Goal: Task Accomplishment & Management: Use online tool/utility

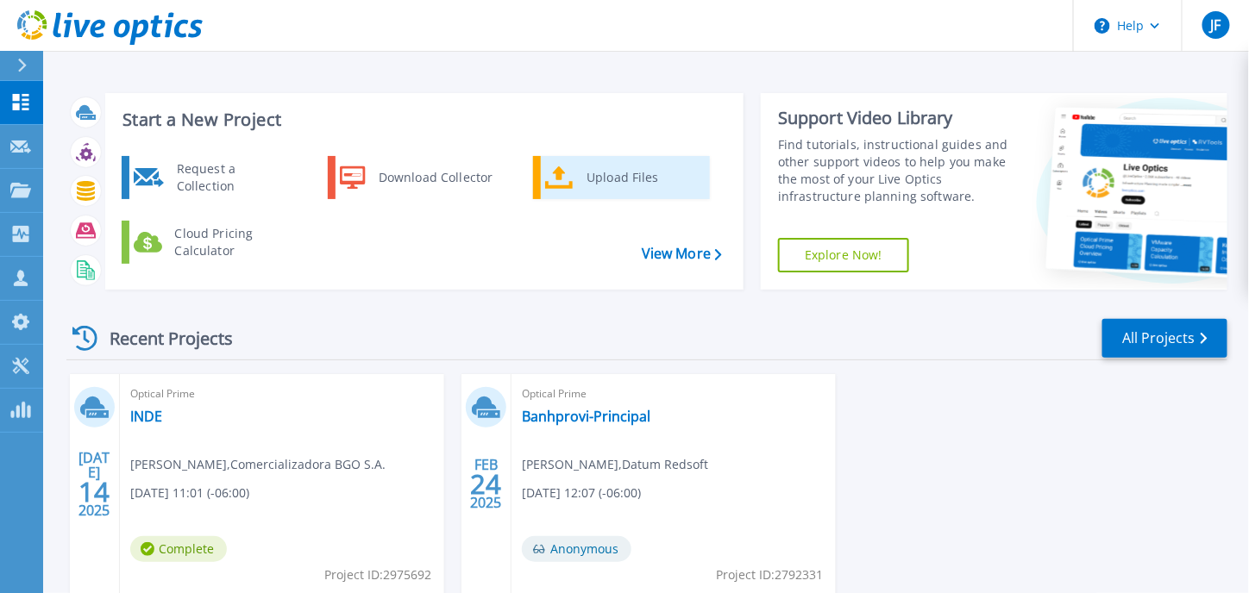
click at [564, 175] on icon at bounding box center [559, 178] width 28 height 25
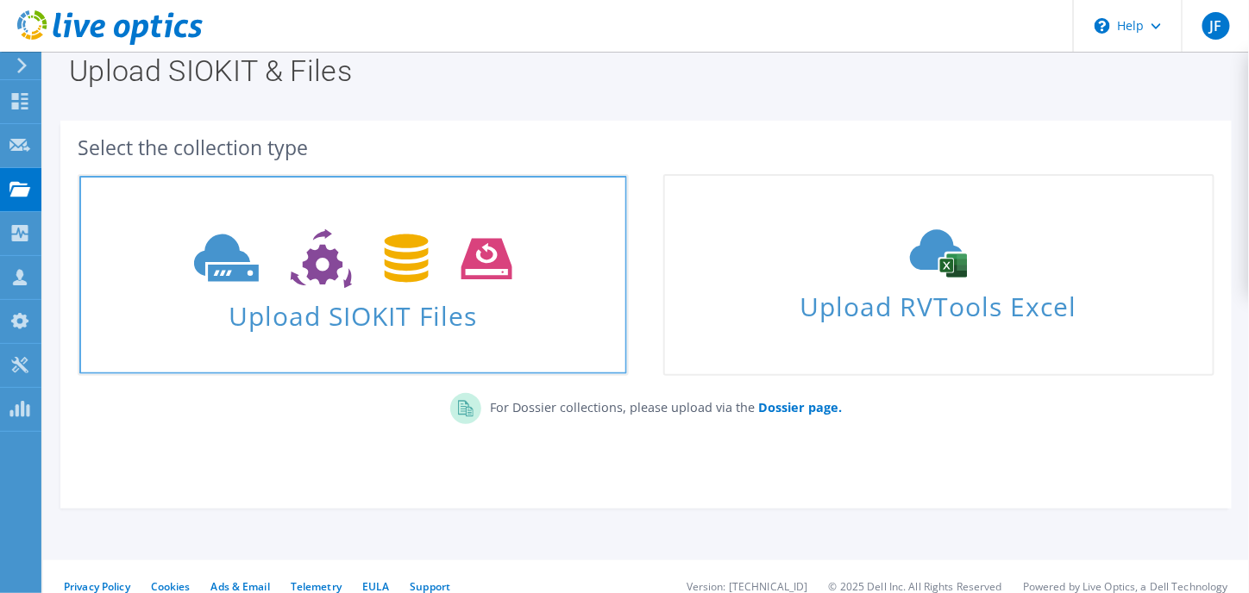
scroll to position [43, 0]
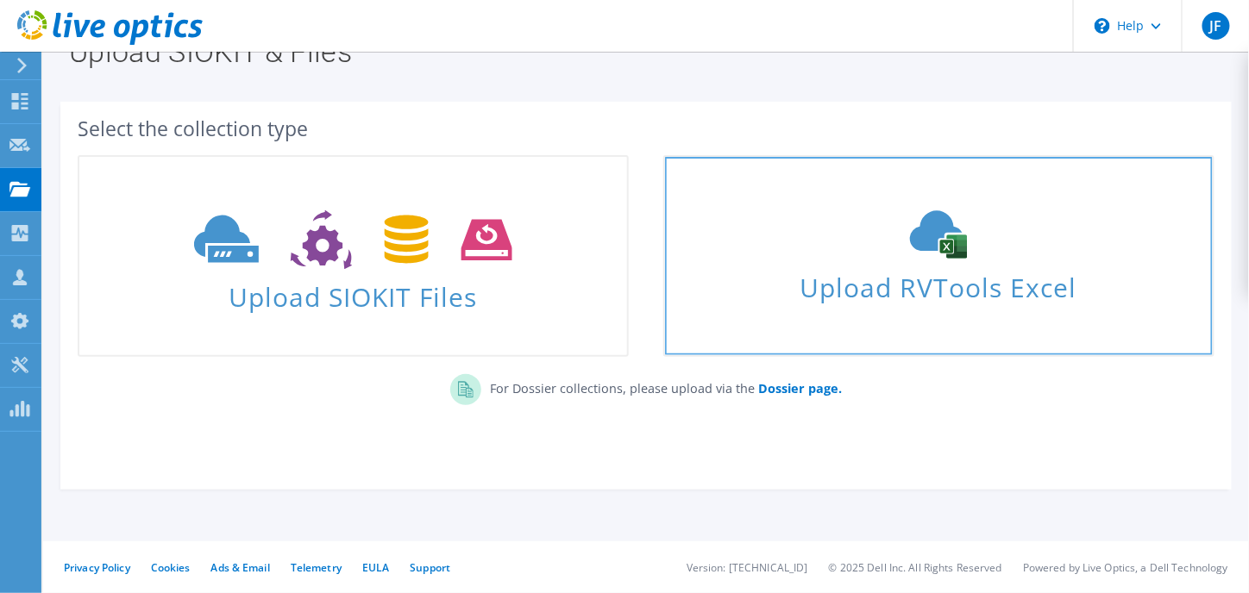
click at [724, 248] on div "Upload RVTools Excel" at bounding box center [939, 255] width 548 height 91
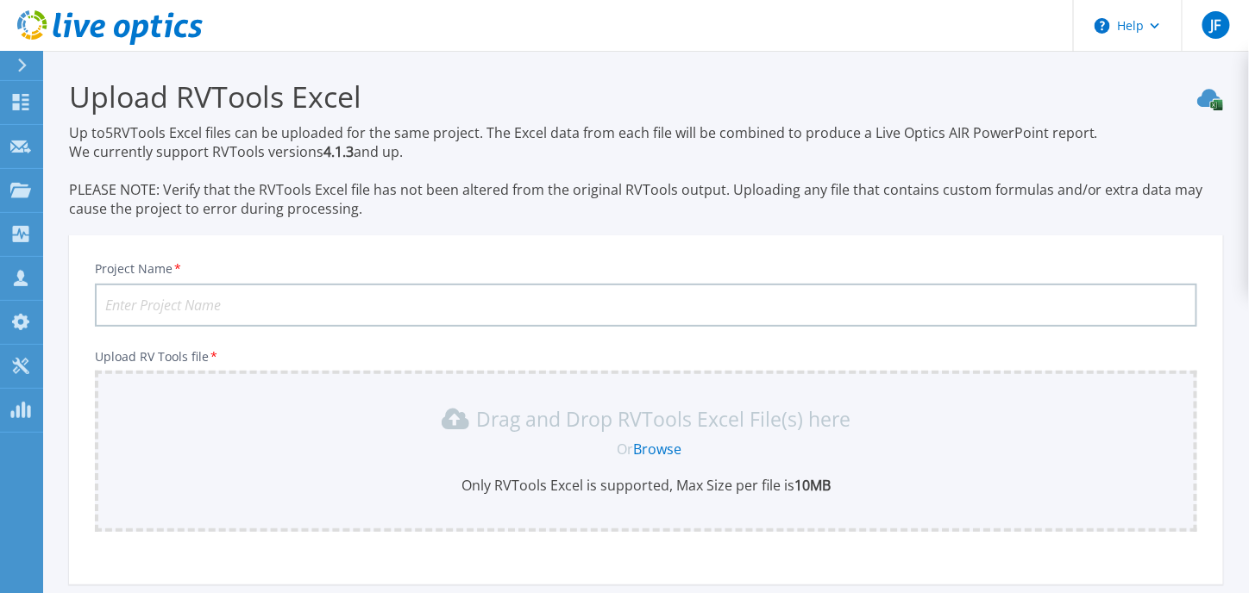
click at [317, 294] on input "Project Name *" at bounding box center [646, 305] width 1102 height 43
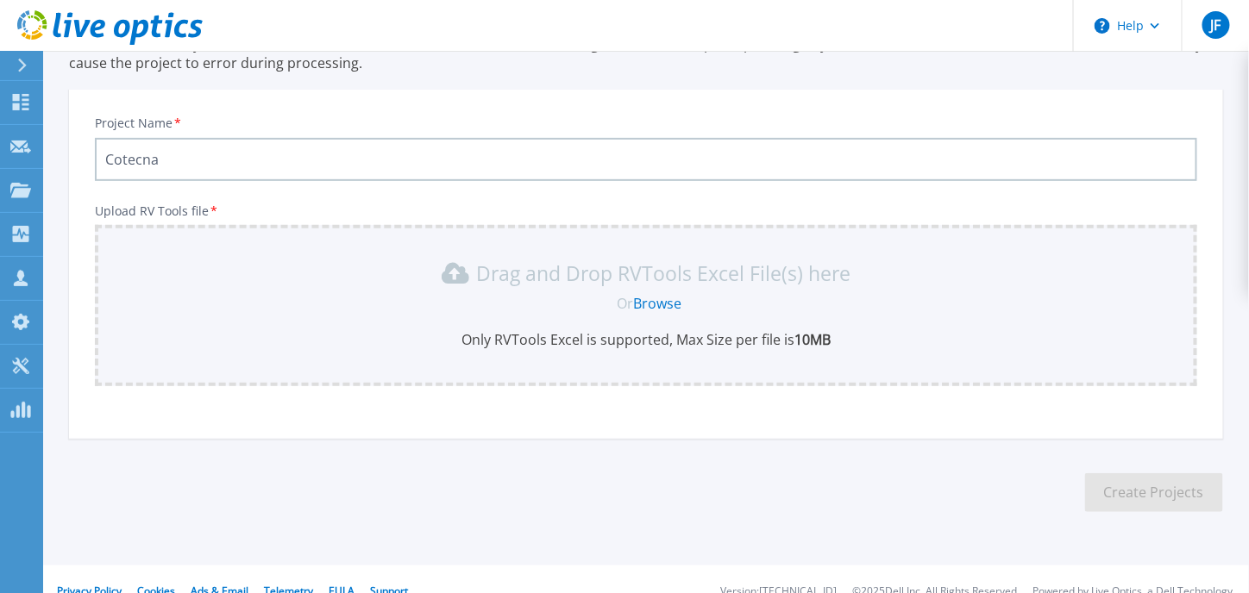
scroll to position [169, 0]
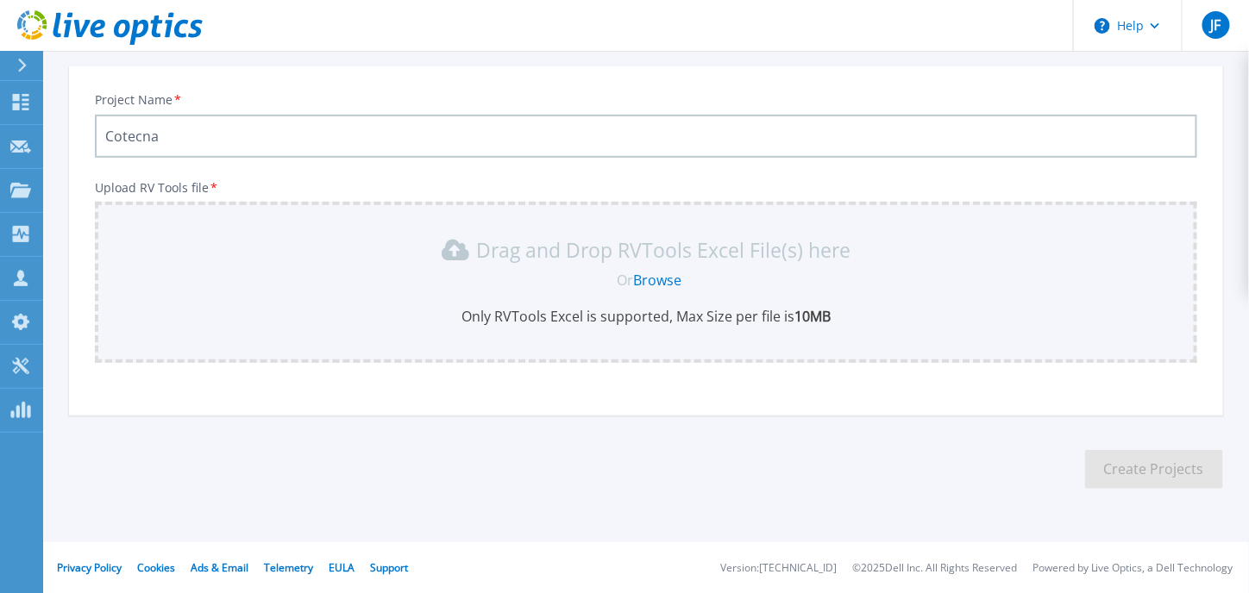
type input "Cotecna"
click at [677, 273] on link "Browse" at bounding box center [658, 280] width 48 height 19
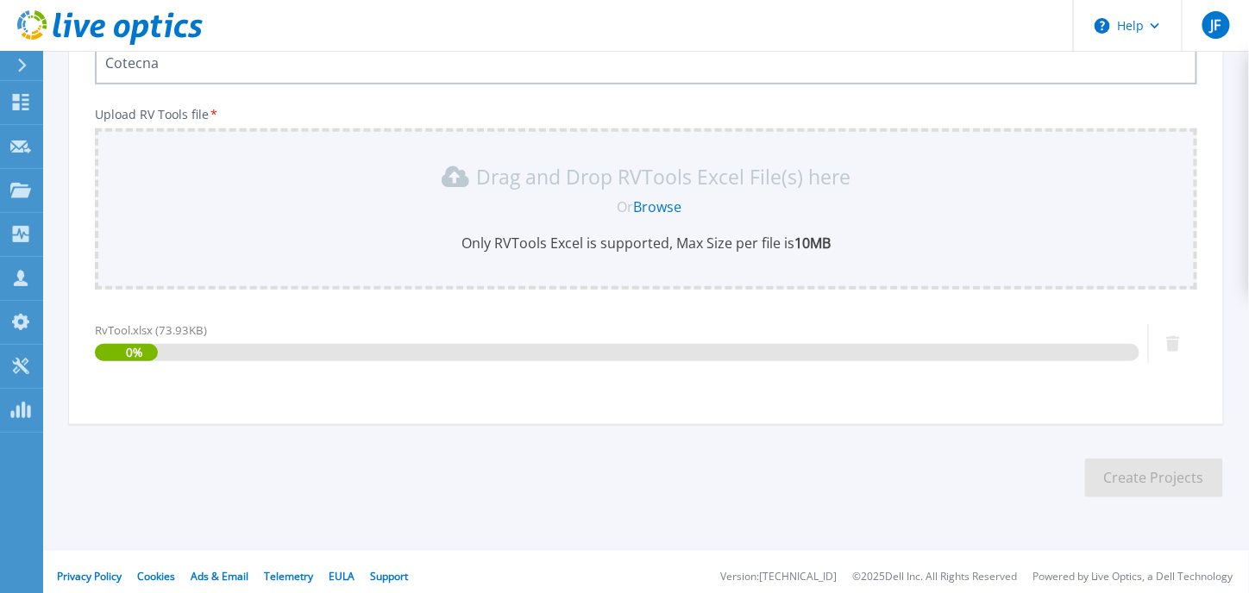
scroll to position [251, 0]
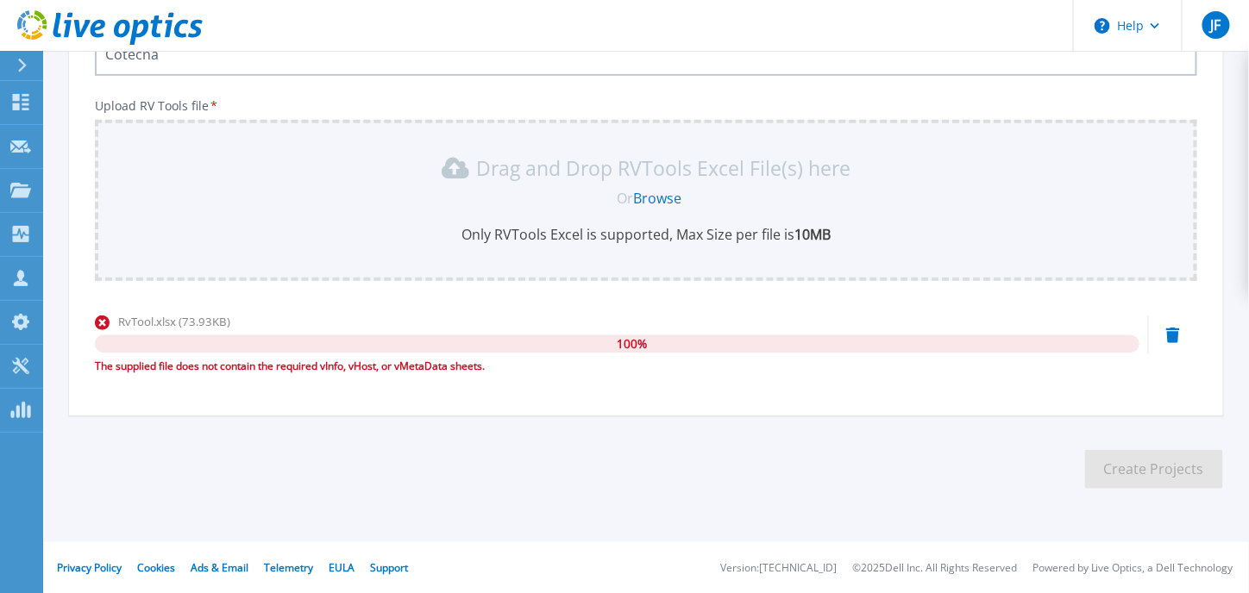
click at [1167, 329] on icon at bounding box center [1173, 336] width 14 height 16
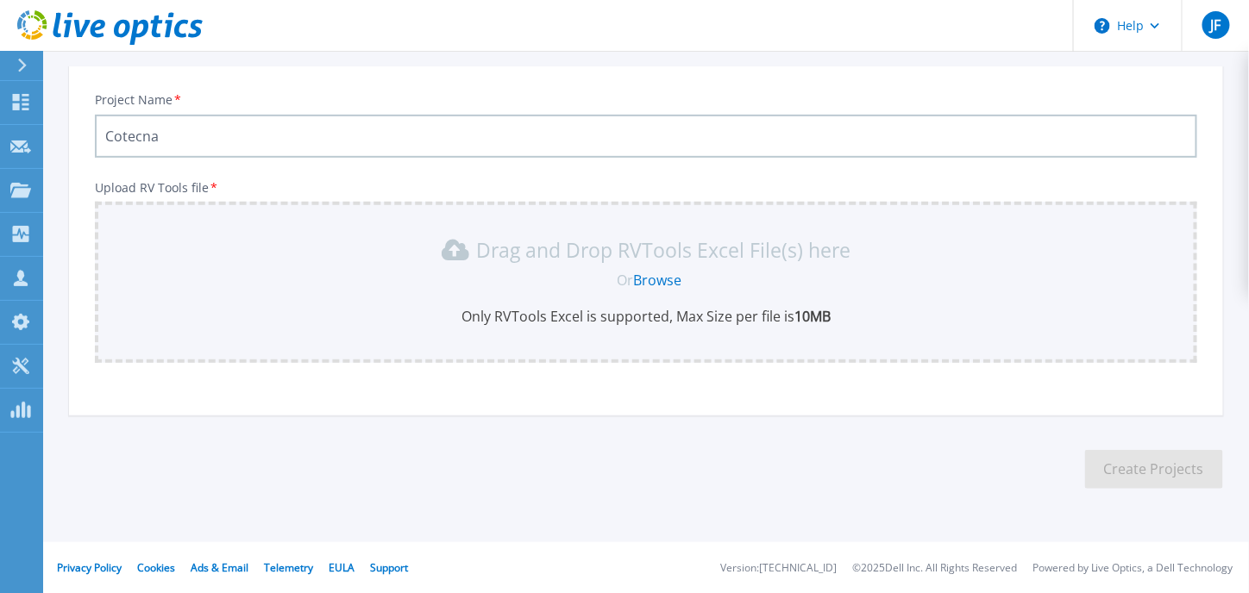
scroll to position [169, 0]
